Goal: Check status: Check status

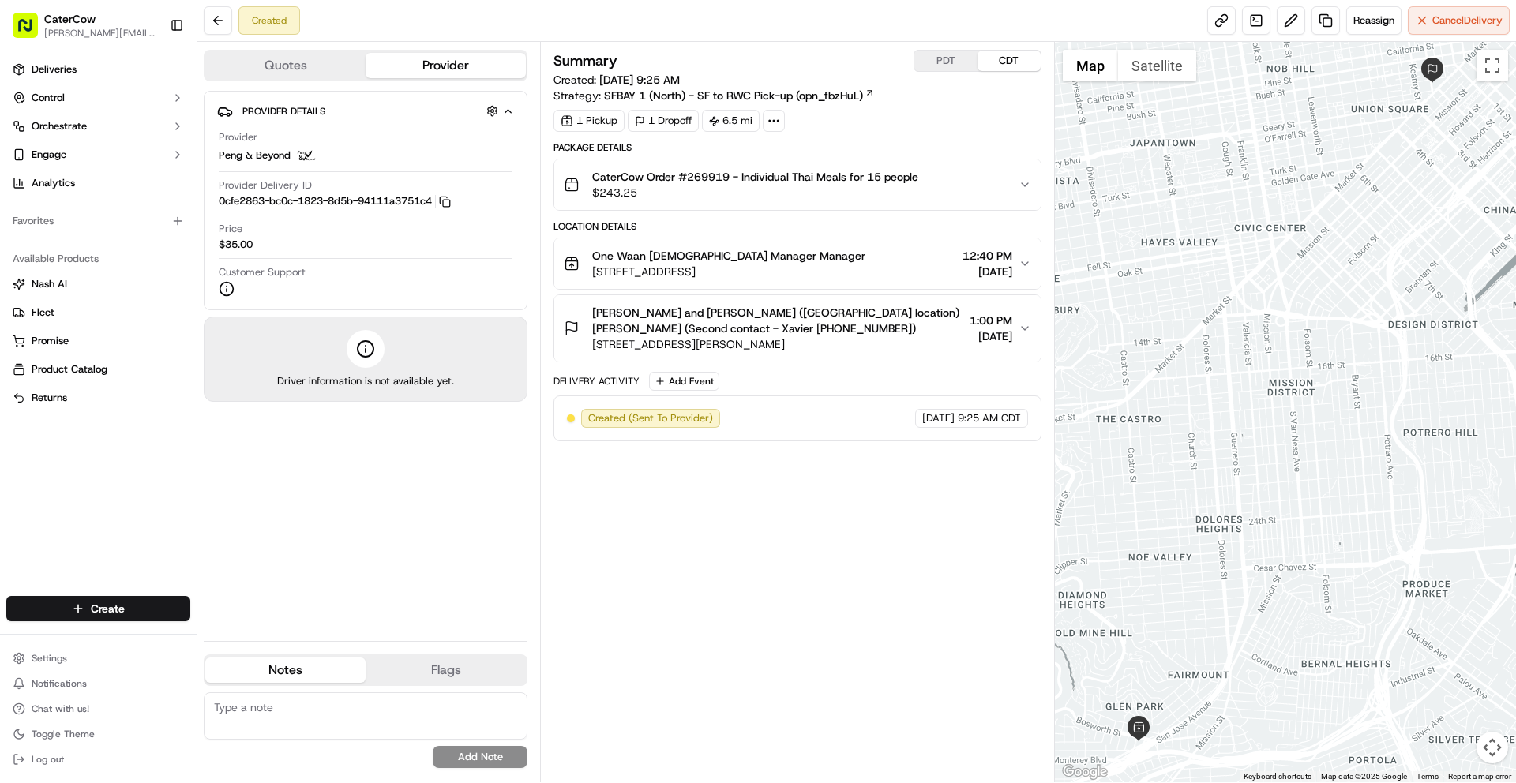
click at [962, 269] on span "[DATE]" at bounding box center [987, 272] width 50 height 16
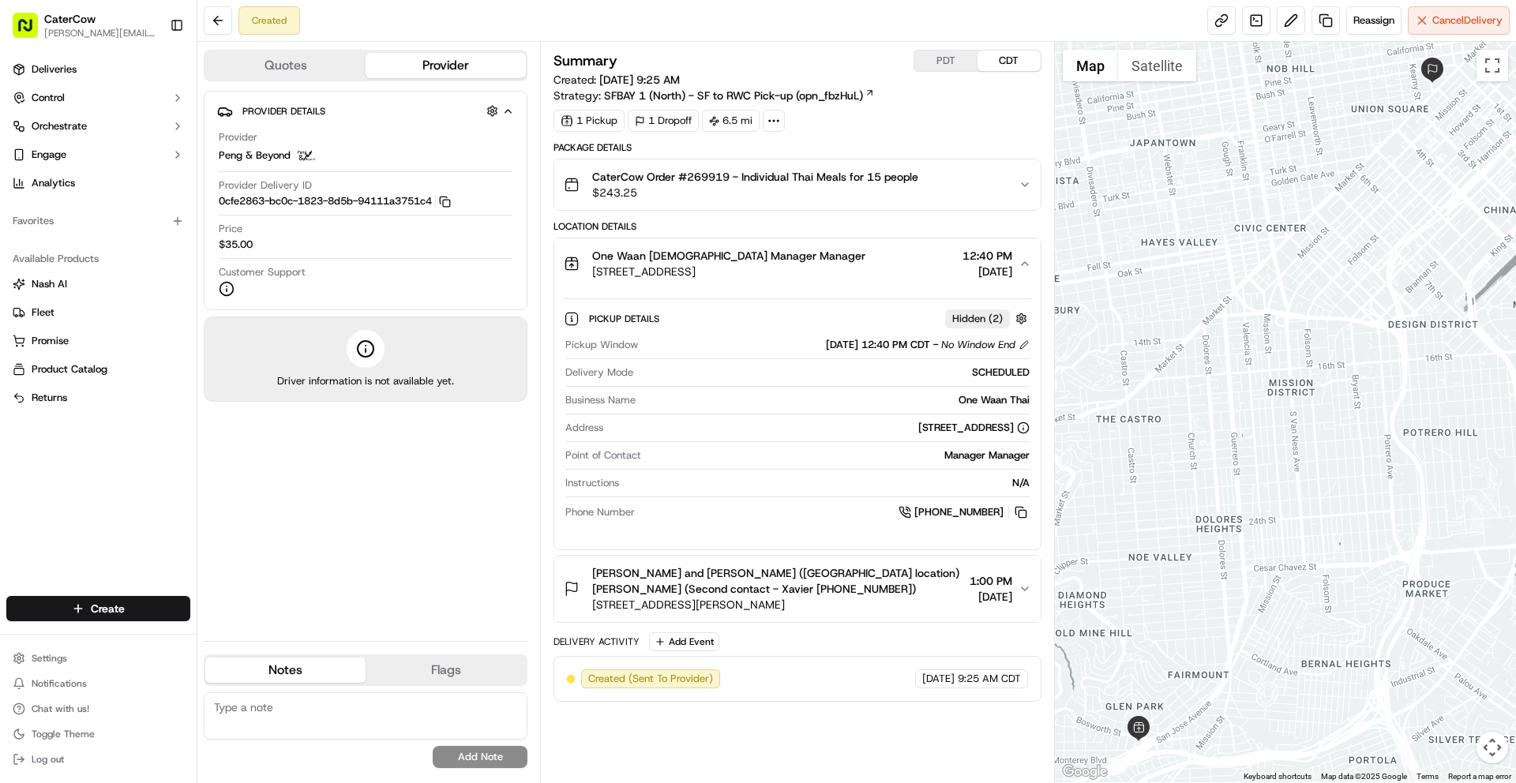
click at [969, 577] on span "1:00 PM" at bounding box center [990, 581] width 43 height 16
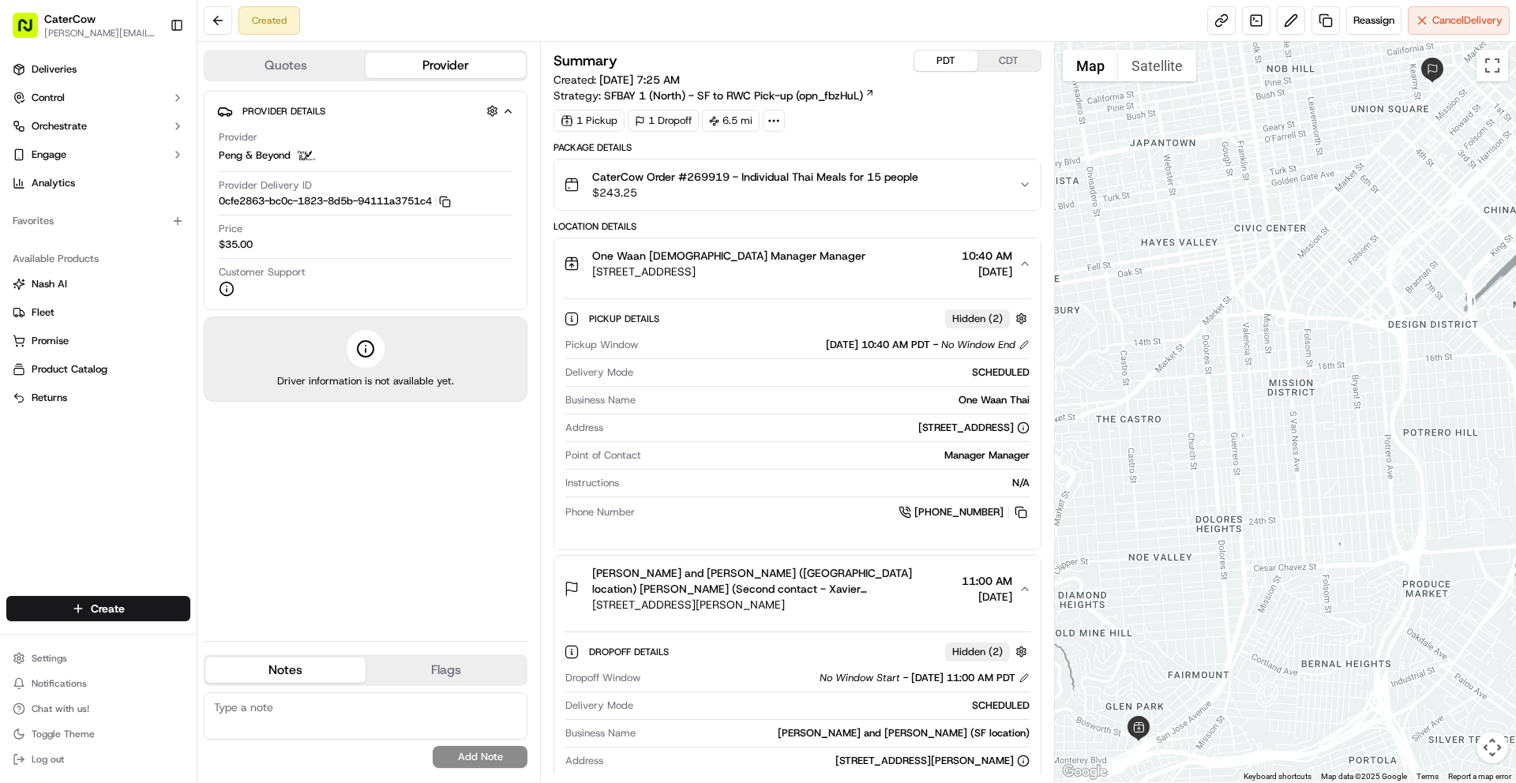
click at [950, 55] on button "PDT" at bounding box center [945, 61] width 63 height 21
